Goal: Task Accomplishment & Management: Use online tool/utility

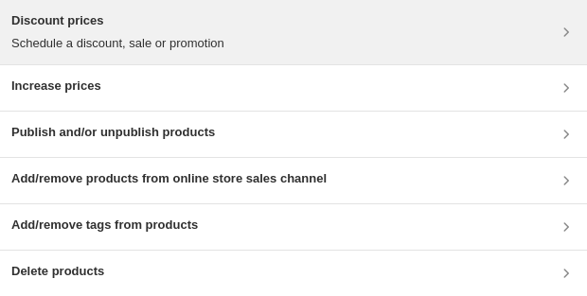
click at [178, 26] on h3 "Discount prices" at bounding box center [117, 20] width 213 height 19
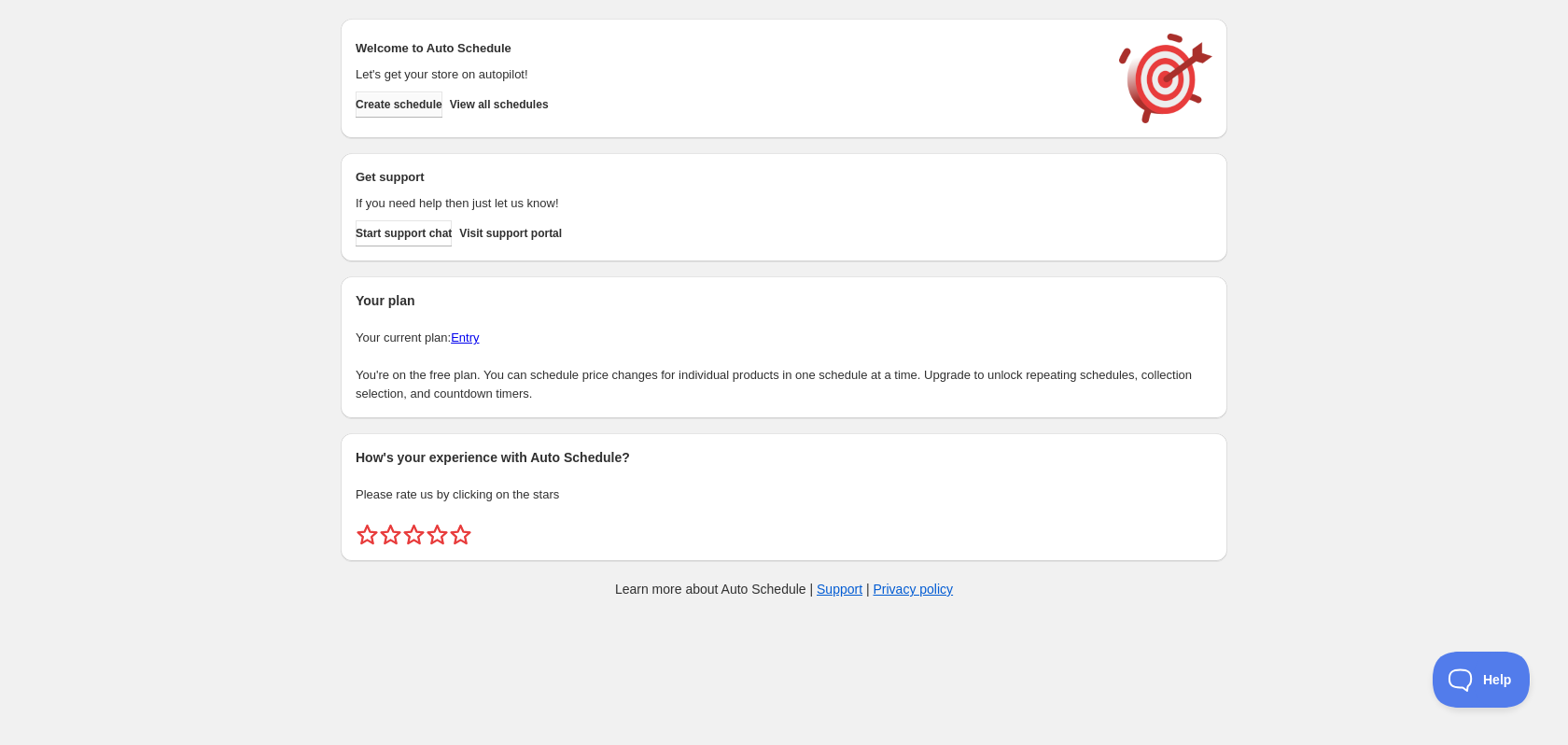
click at [428, 108] on span "Create schedule" at bounding box center [399, 104] width 87 height 15
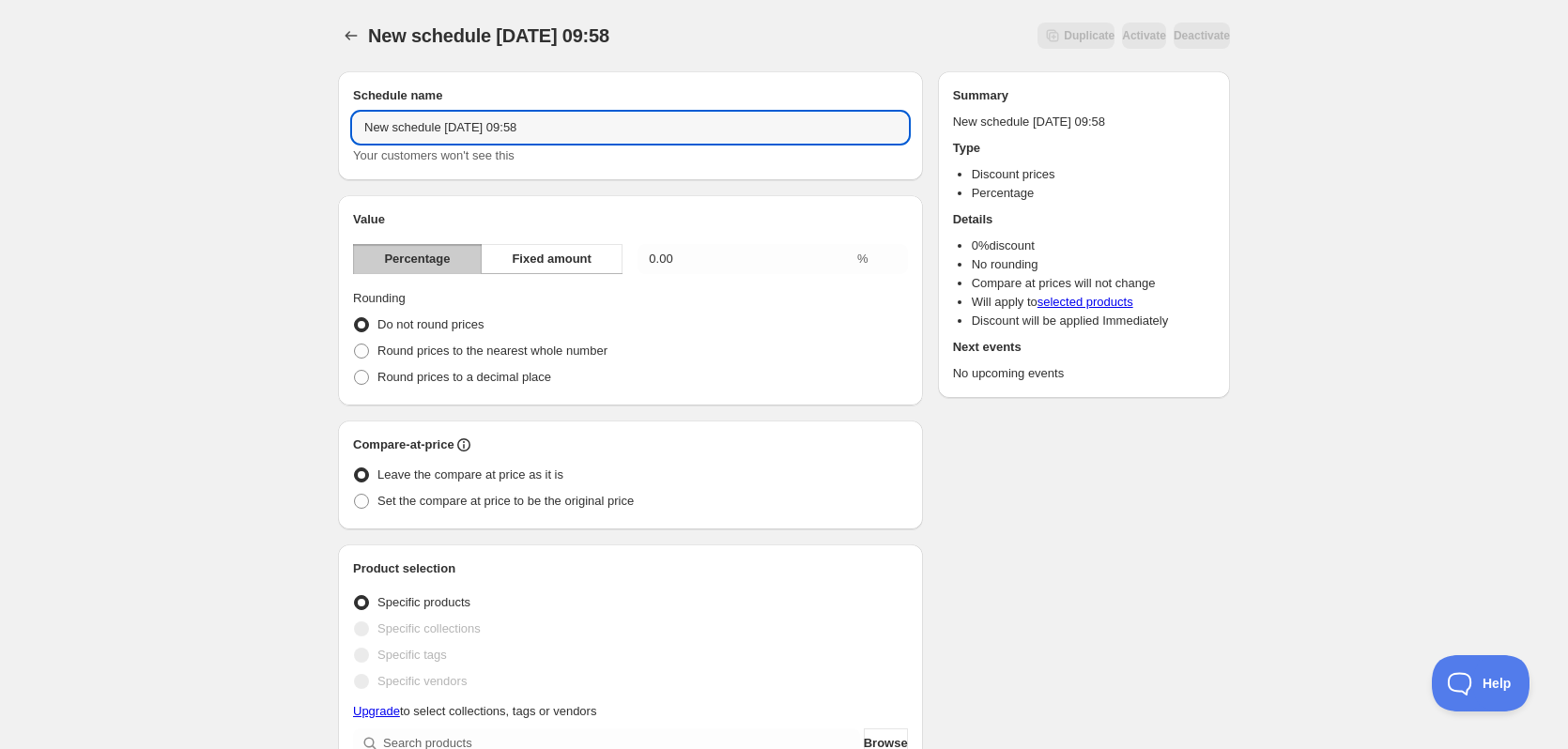
drag, startPoint x: 615, startPoint y: 125, endPoint x: 295, endPoint y: 117, distance: 320.1
click at [295, 117] on div "New schedule [DATE] 09:58. This page is ready New schedule [DATE] 09:58 Duplica…" at bounding box center [784, 743] width 1568 height 1487
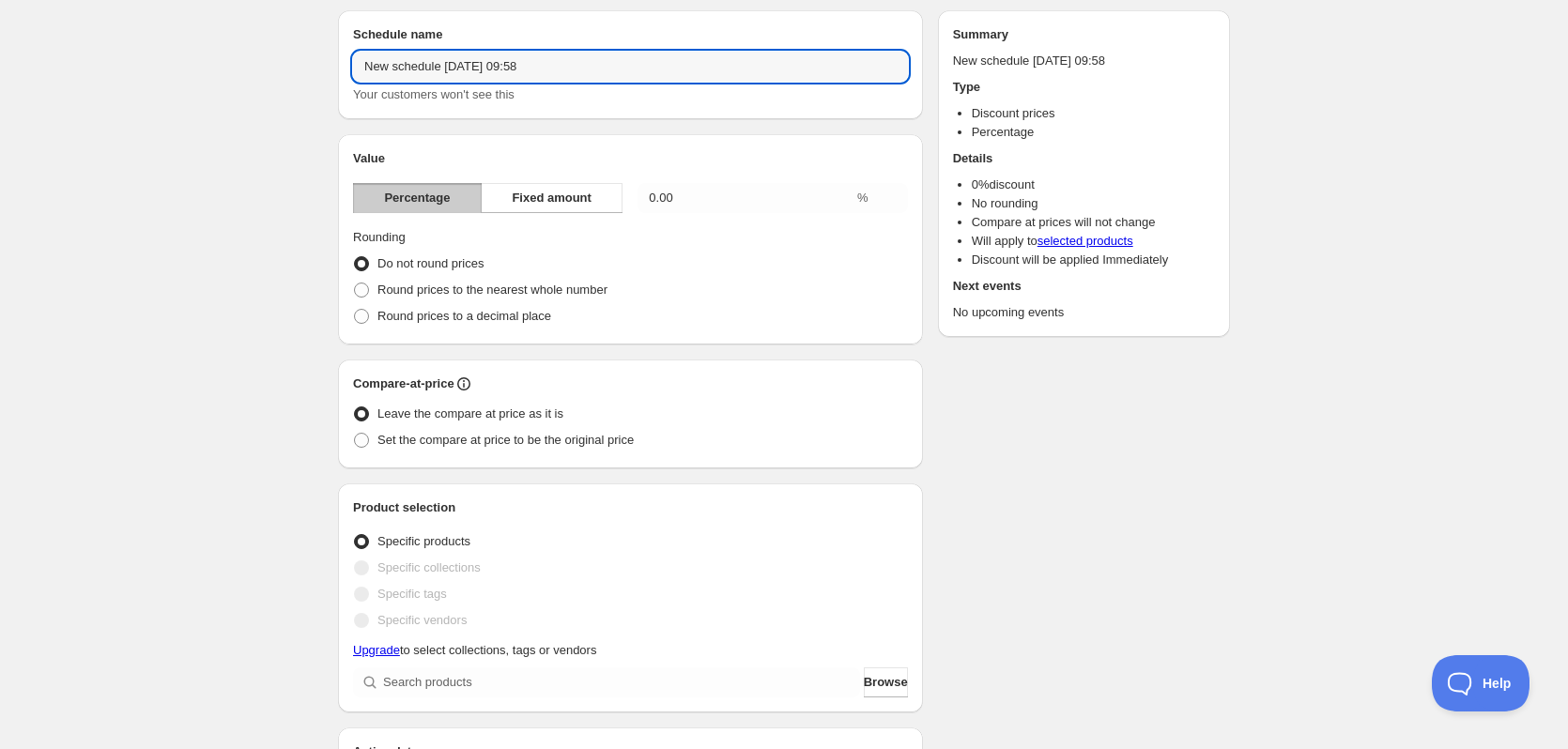
scroll to position [94, 0]
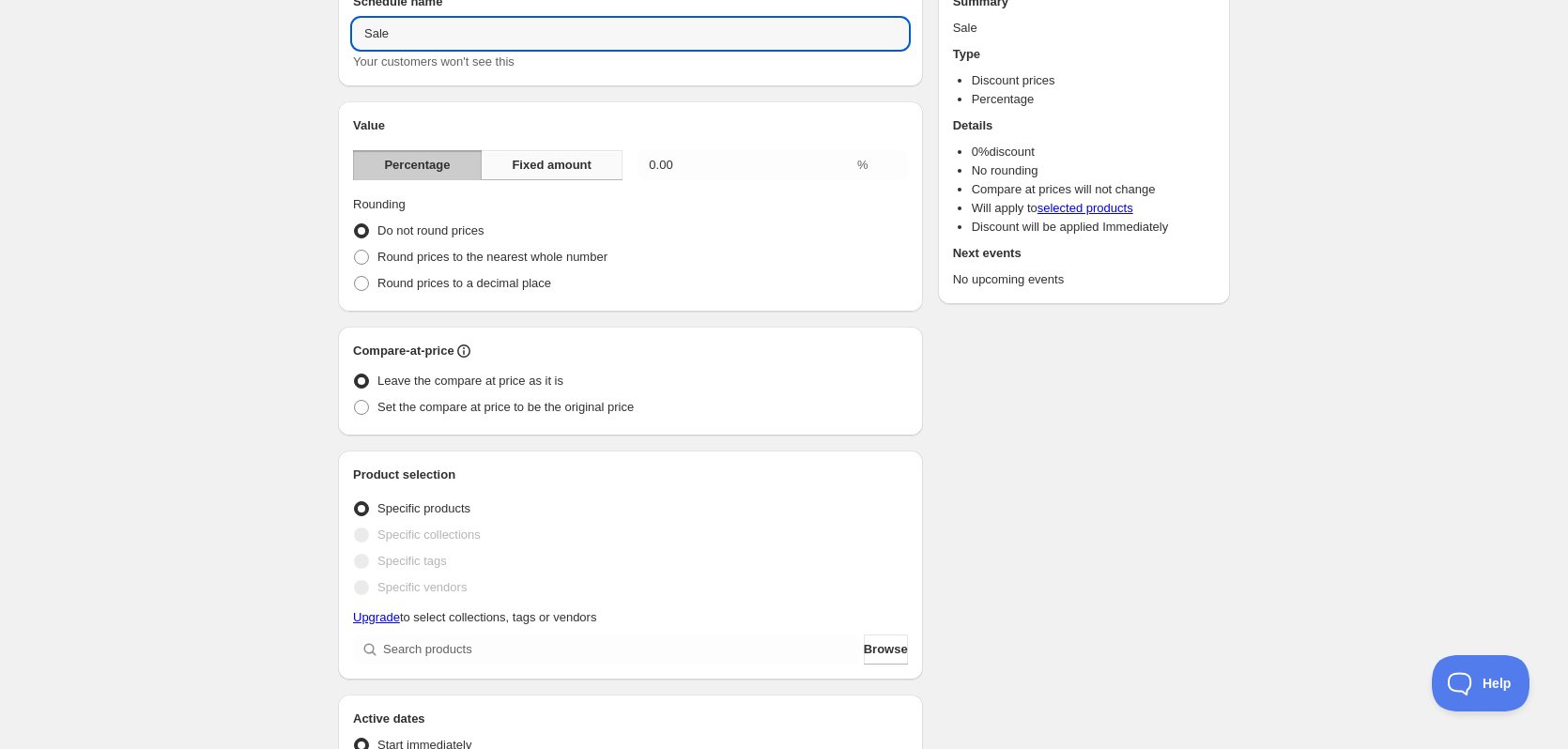
type input "Sale"
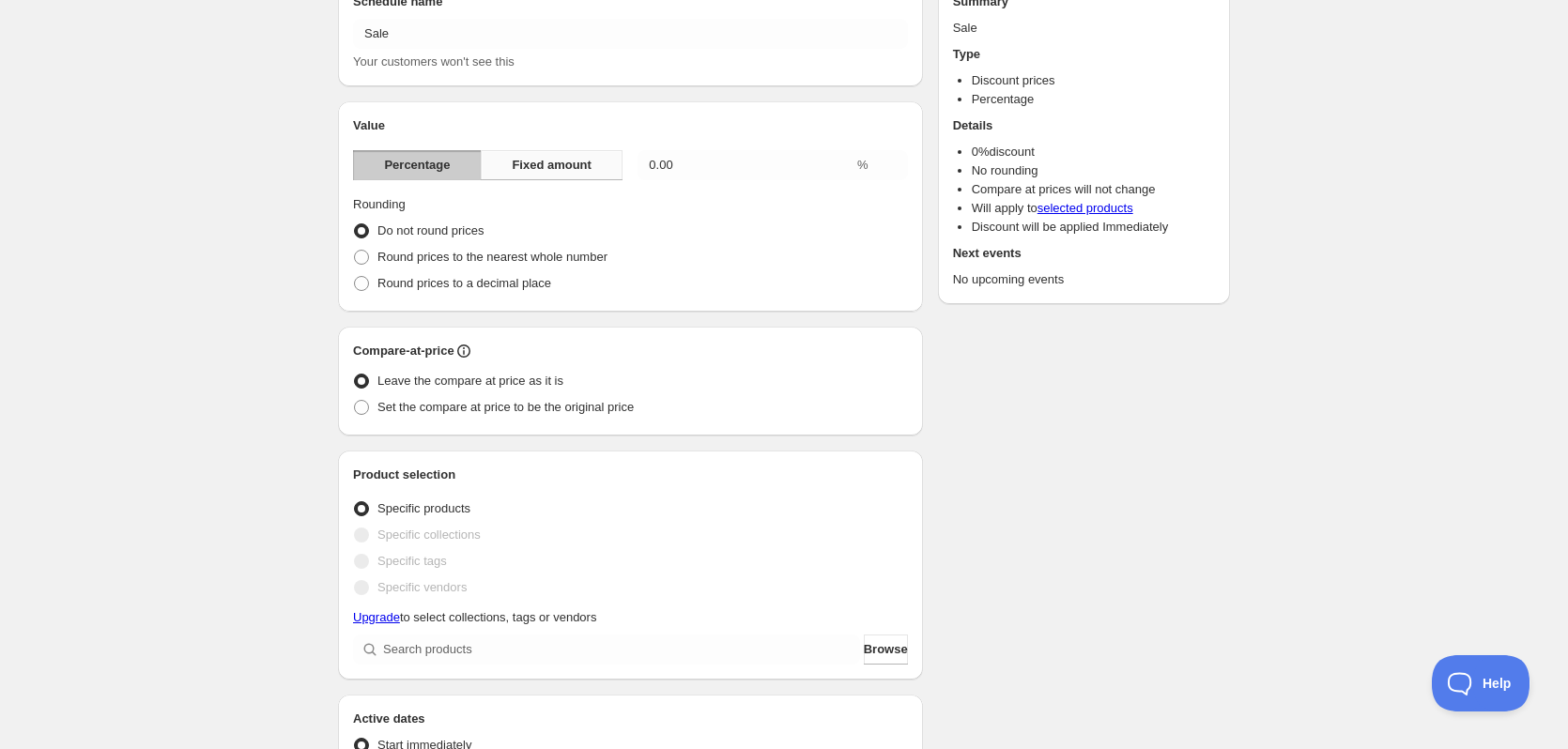
click at [589, 167] on span "Fixed amount" at bounding box center [552, 165] width 79 height 19
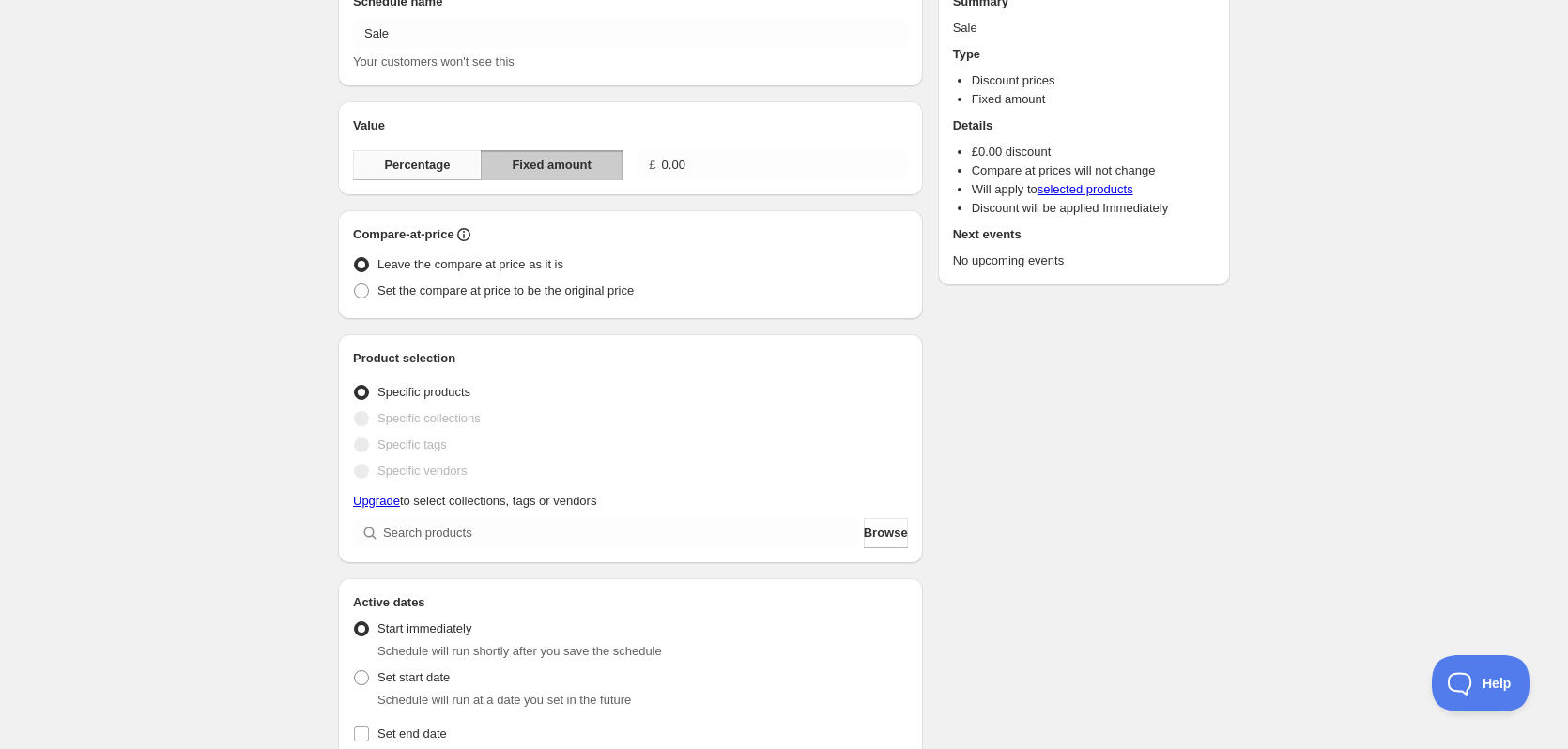
click at [430, 171] on span "Percentage" at bounding box center [417, 165] width 65 height 19
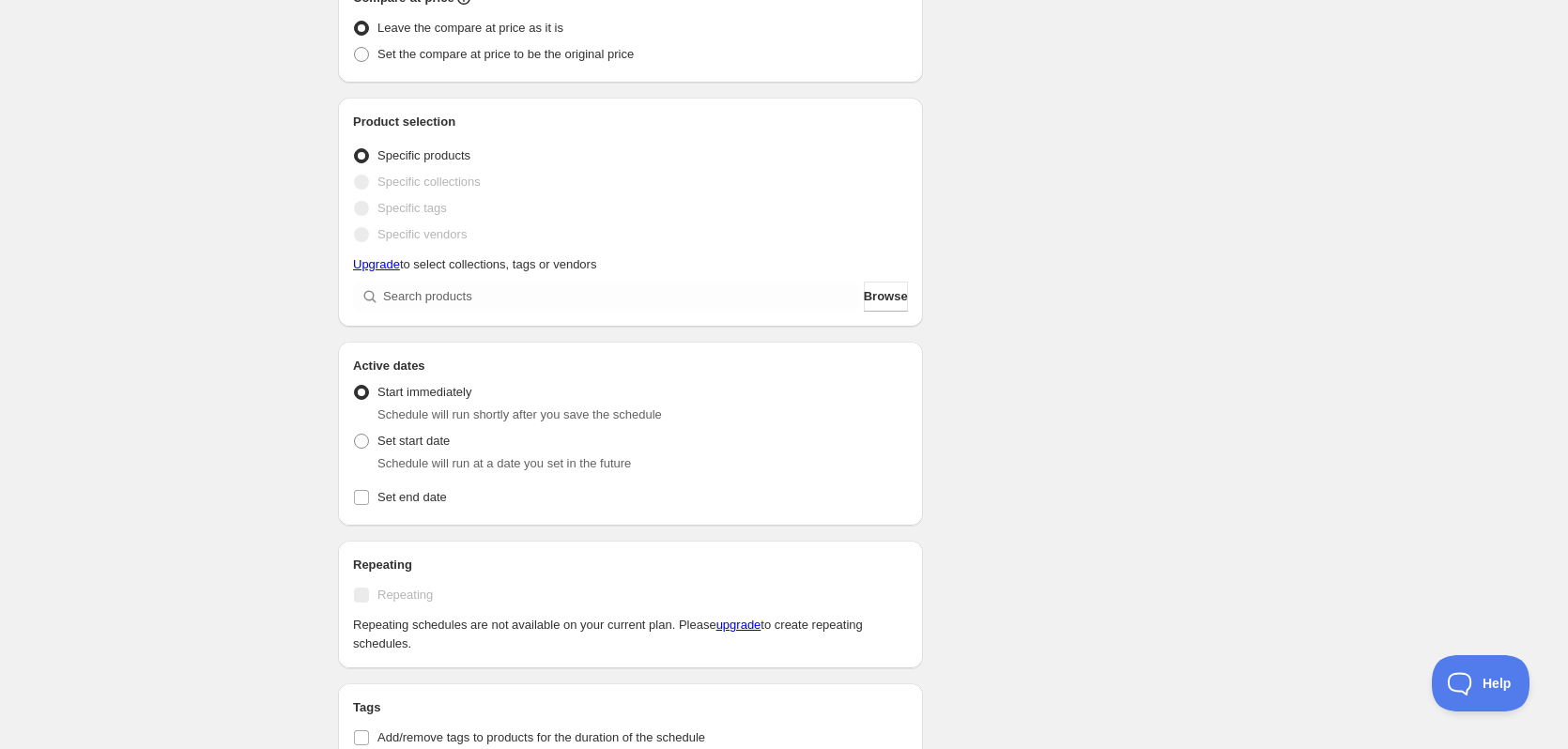
scroll to position [97, 0]
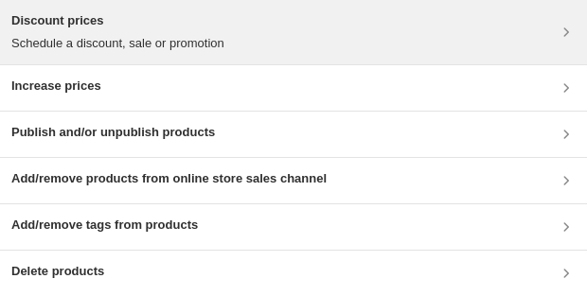
click at [182, 31] on div "Discount prices Schedule a discount, sale or promotion" at bounding box center [117, 32] width 213 height 42
